Goal: Task Accomplishment & Management: Manage account settings

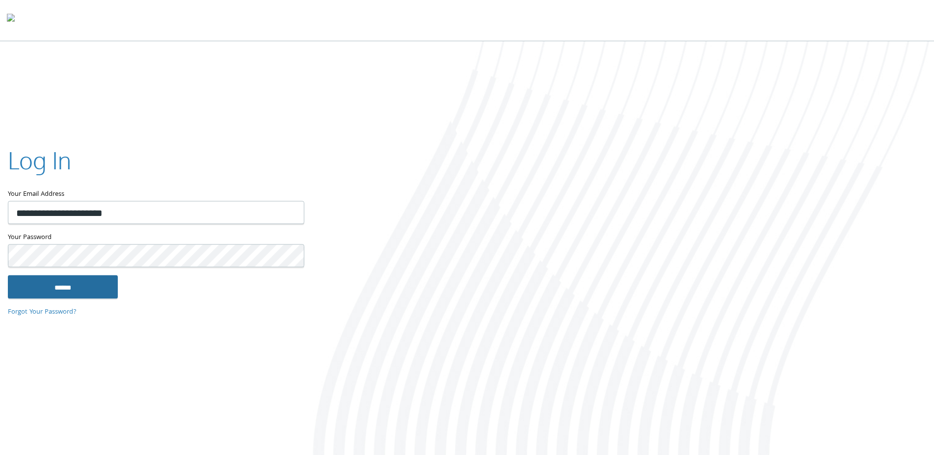
type input "**********"
click at [104, 289] on input "******" at bounding box center [63, 287] width 110 height 24
type input "**********"
